Goal: Communication & Community: Share content

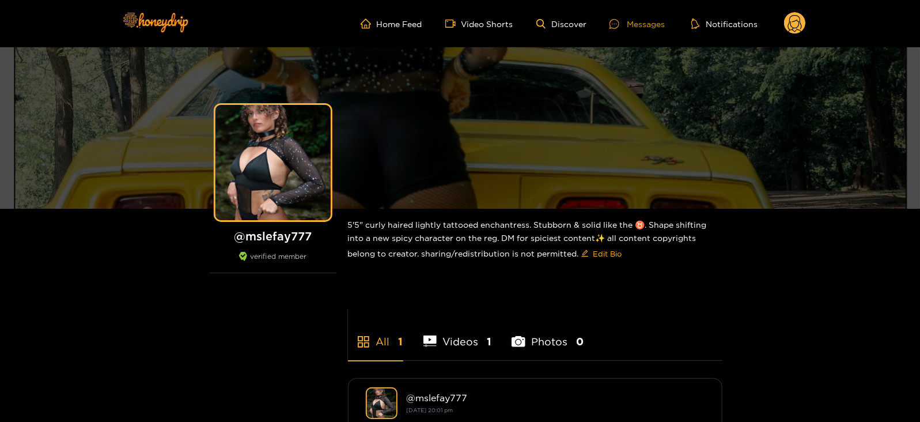
click at [622, 28] on div "Messages" at bounding box center [637, 23] width 55 height 13
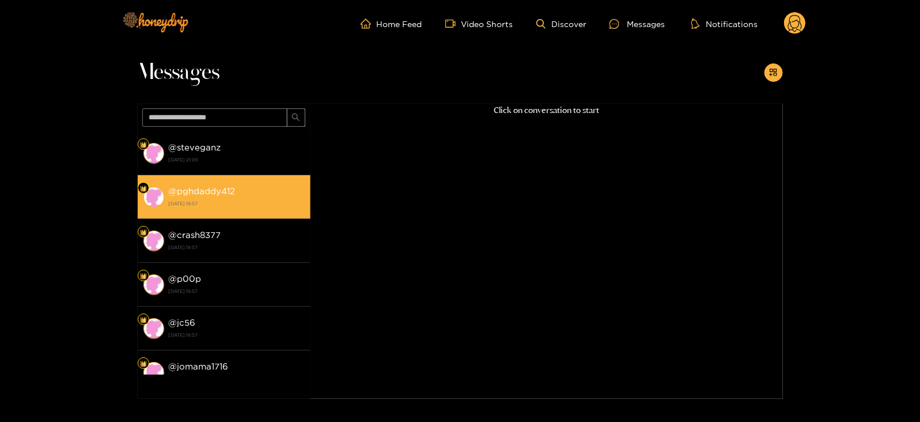
click at [184, 198] on strong "21 August 2025 18:57" at bounding box center [237, 203] width 136 height 10
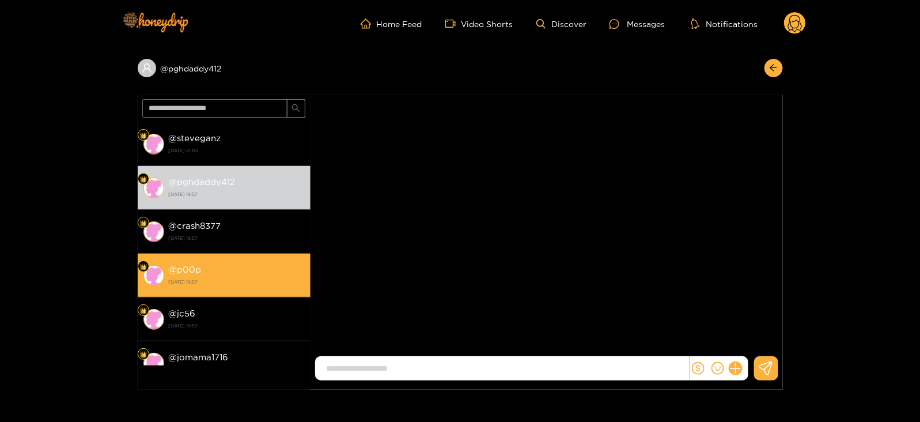
click at [183, 261] on li "@ p00p 21 August 2025 18:57" at bounding box center [224, 276] width 173 height 44
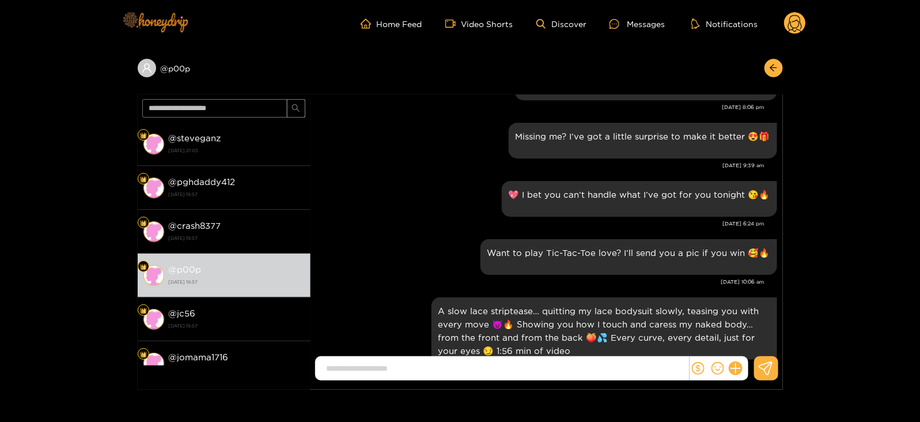
scroll to position [1877, 0]
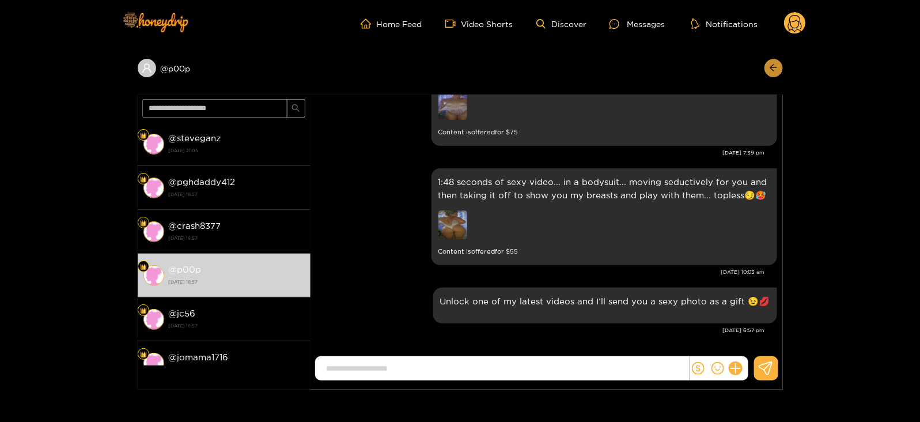
click at [768, 70] on button "button" at bounding box center [774, 68] width 18 height 18
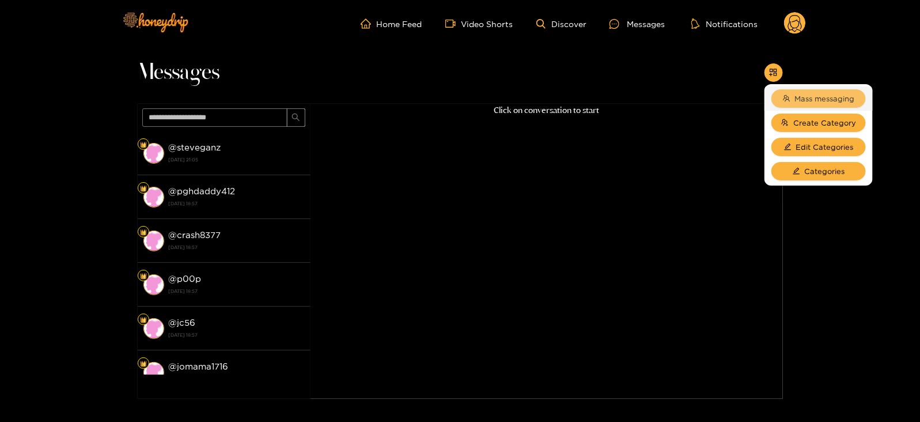
click at [797, 95] on span "Mass messaging" at bounding box center [825, 99] width 60 height 12
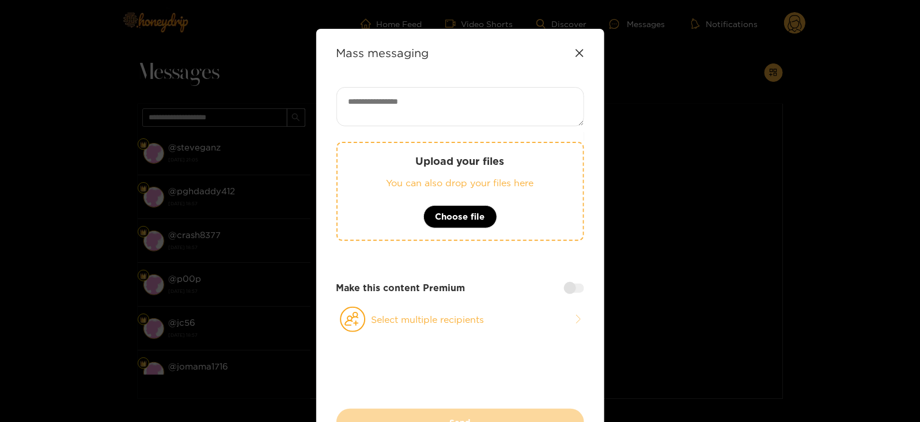
click at [528, 85] on div "Mass messaging Upload your files You can also drop your files here Choose file …" at bounding box center [460, 242] width 288 height 427
click at [511, 100] on textarea at bounding box center [461, 106] width 248 height 39
paste textarea "**********"
type textarea "**********"
click at [361, 307] on icon at bounding box center [353, 319] width 26 height 25
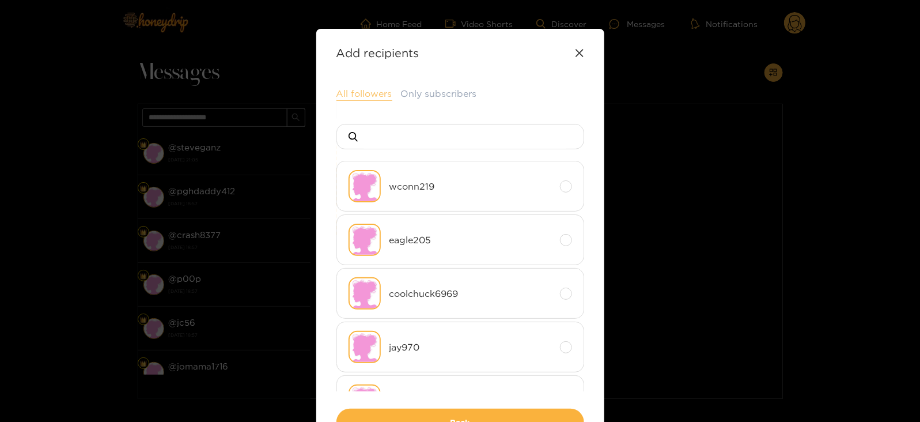
click at [359, 88] on button "All followers" at bounding box center [365, 94] width 56 height 14
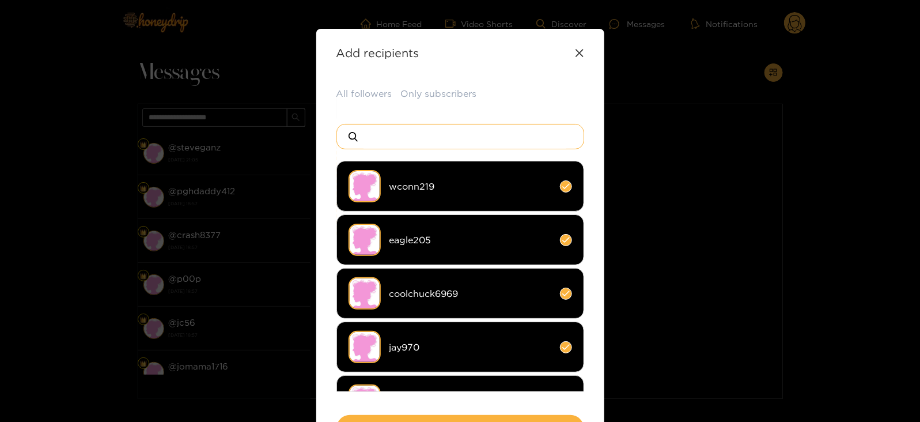
click at [385, 138] on input at bounding box center [465, 136] width 203 height 24
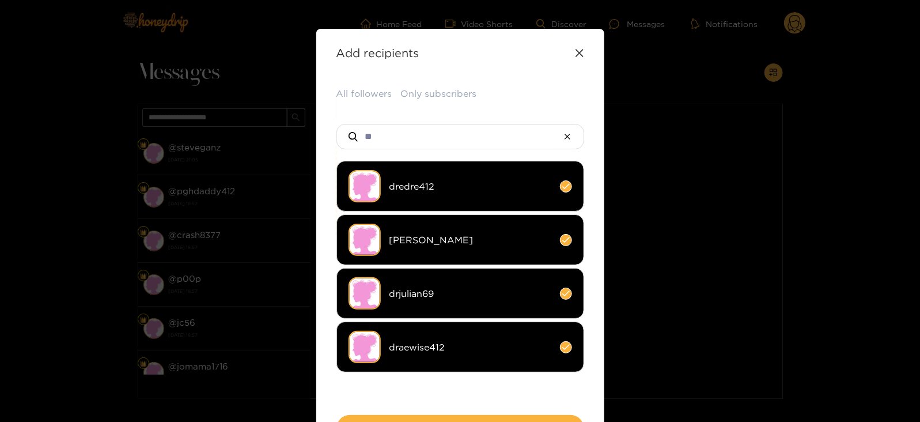
click at [384, 333] on li "draewise412" at bounding box center [461, 347] width 248 height 51
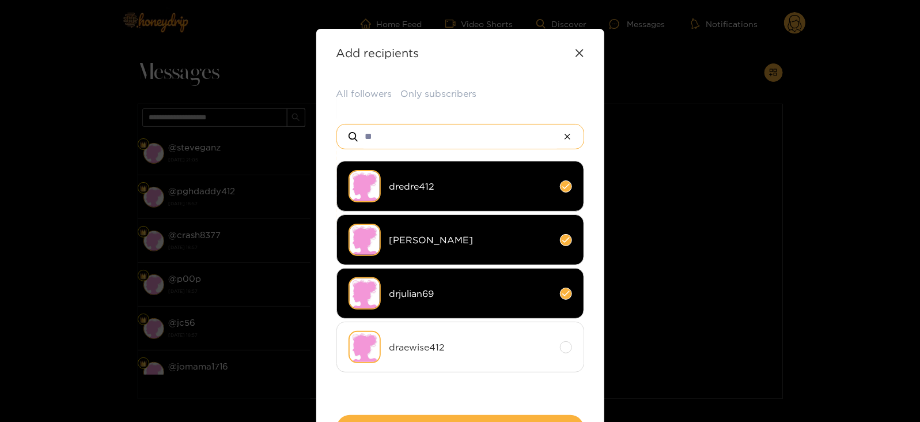
click at [373, 139] on input "**" at bounding box center [461, 136] width 194 height 24
type input "**"
click at [369, 300] on img at bounding box center [365, 293] width 32 height 32
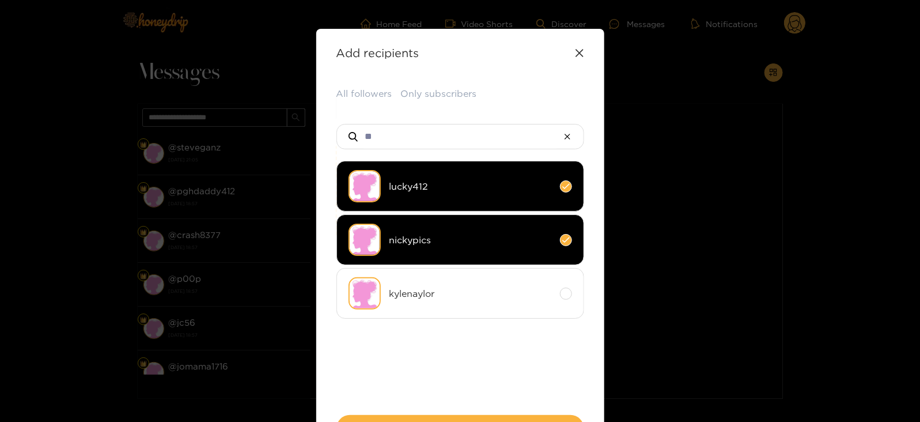
scroll to position [85, 0]
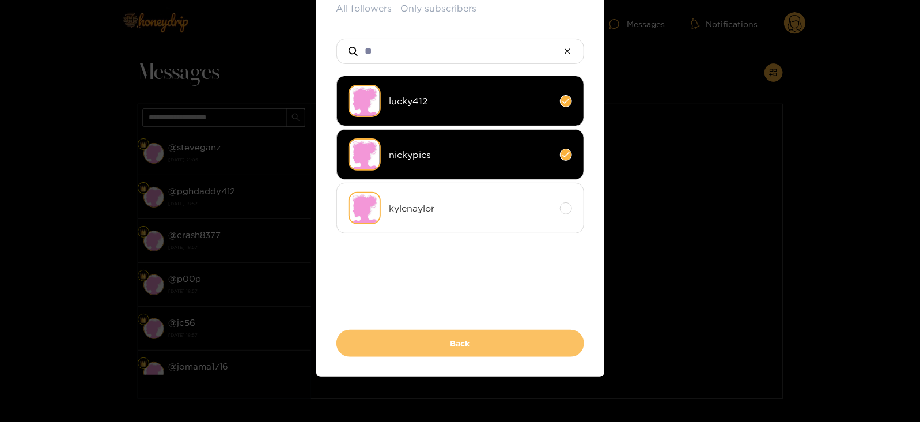
click at [359, 348] on button "Back" at bounding box center [461, 343] width 248 height 27
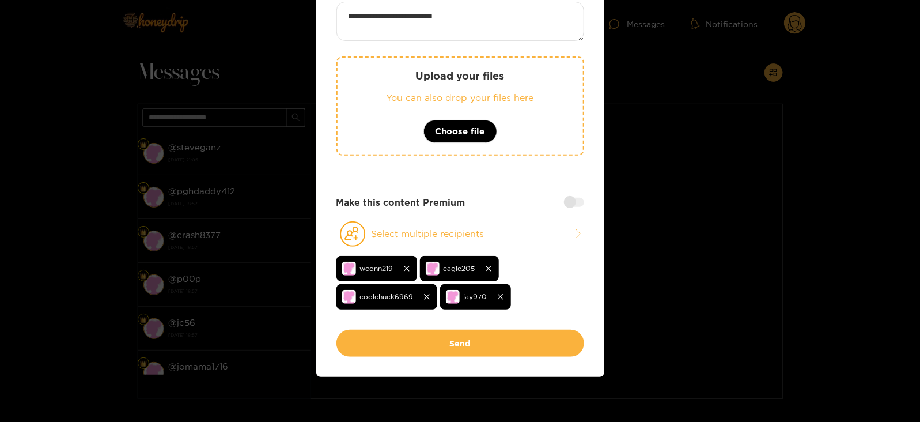
click at [359, 348] on button "Send" at bounding box center [461, 343] width 248 height 27
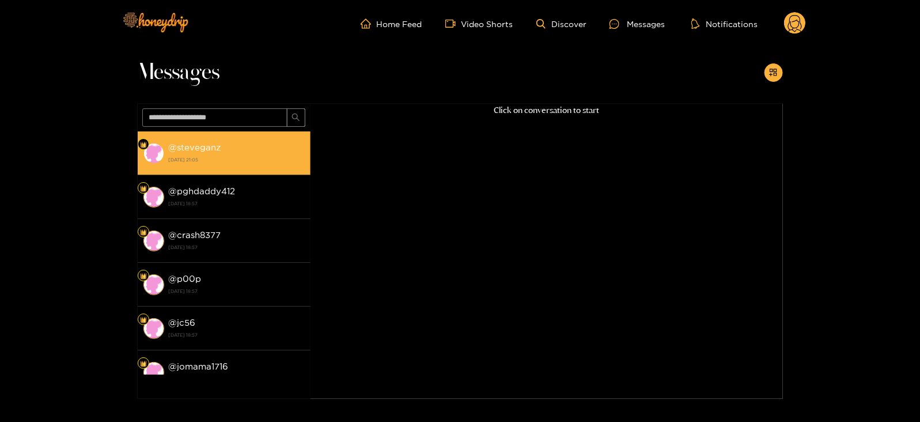
click at [243, 142] on div "@ steveganz 21 August 2025 21:05" at bounding box center [237, 153] width 136 height 26
